Goal: Information Seeking & Learning: Learn about a topic

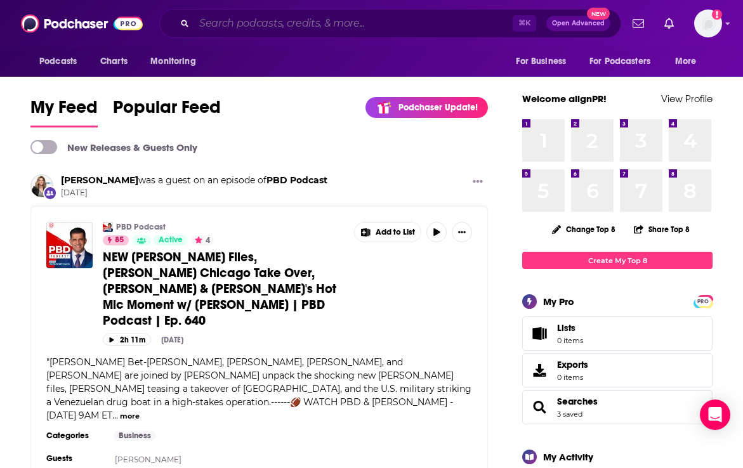
click at [327, 26] on input "Search podcasts, credits, & more..." at bounding box center [353, 23] width 318 height 20
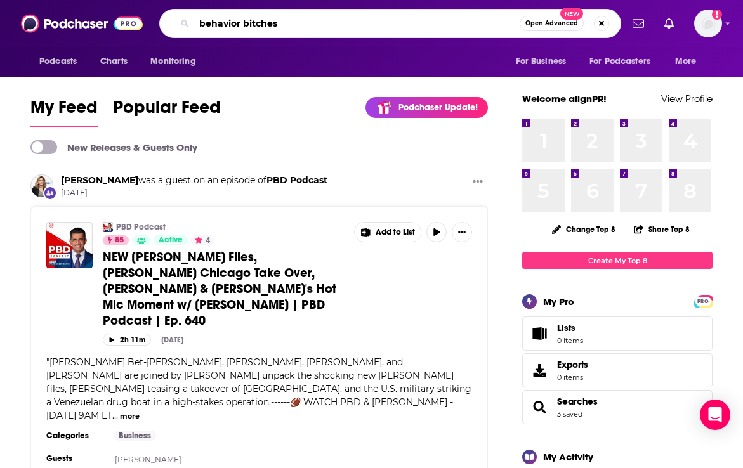
type input "behavior bitches"
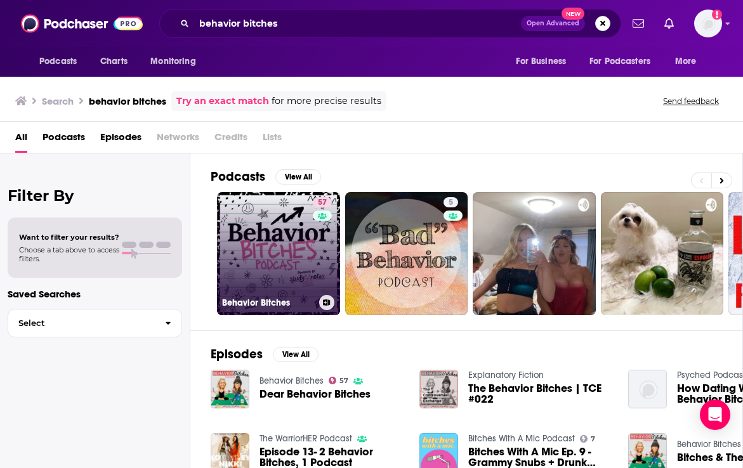
click at [314, 265] on div "57" at bounding box center [324, 246] width 22 height 98
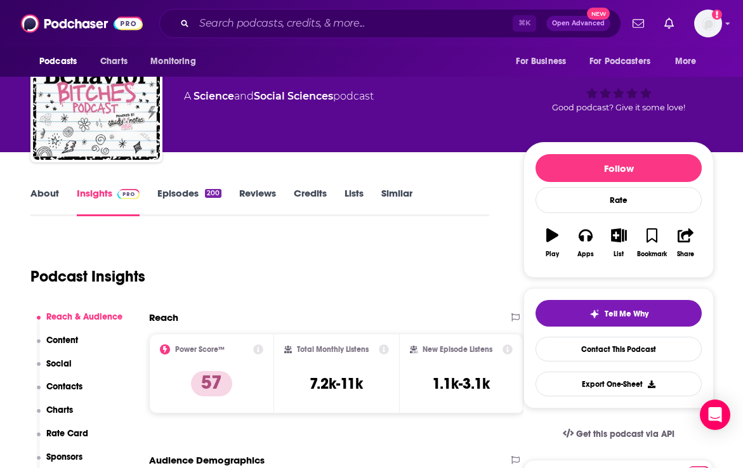
scroll to position [56, 0]
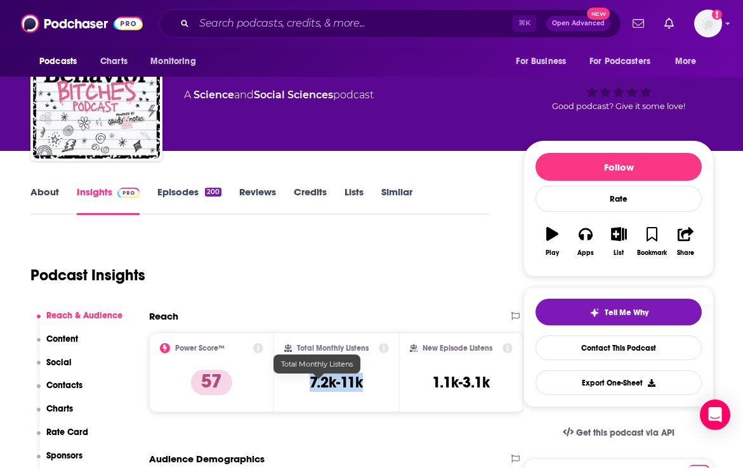
drag, startPoint x: 291, startPoint y: 388, endPoint x: 350, endPoint y: 389, distance: 59.6
click at [351, 389] on div "Total Monthly Listens 7.2k-11k" at bounding box center [336, 372] width 105 height 58
copy h3 "7.2k-11k"
